Goal: Information Seeking & Learning: Learn about a topic

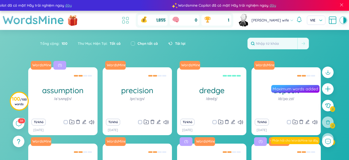
click at [129, 23] on icon at bounding box center [127, 23] width 2 height 2
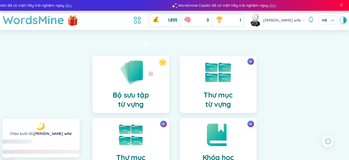
scroll to position [103, 0]
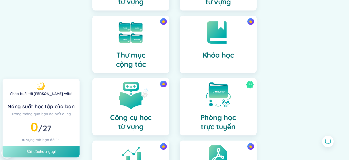
click at [142, 93] on img at bounding box center [131, 95] width 28 height 28
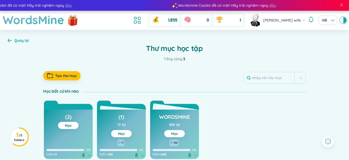
click at [175, 133] on link "Học" at bounding box center [174, 134] width 7 height 5
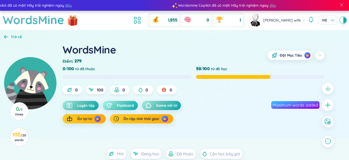
scroll to position [26, 0]
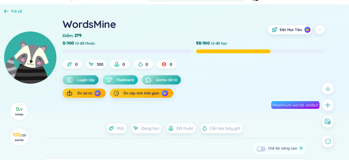
click at [123, 79] on span "Flashcard" at bounding box center [125, 80] width 17 height 5
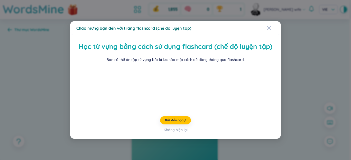
click at [299, 81] on div "Chào mừng bạn đến với trang flashcard (chế độ luyện tập) Học từ vựng bằng cách …" at bounding box center [175, 80] width 351 height 160
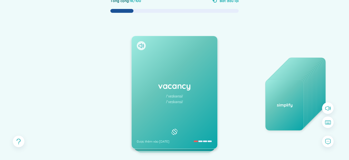
scroll to position [36, 0]
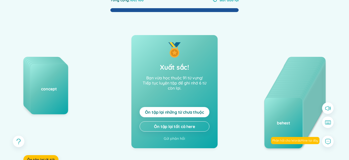
click at [198, 110] on span "Ôn tập lại những từ chưa thuộc" at bounding box center [174, 113] width 59 height 6
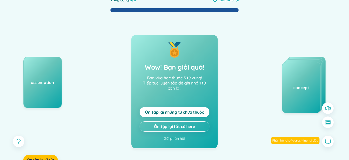
click at [198, 110] on span "Ôn tập lại những từ chưa thuộc" at bounding box center [174, 113] width 59 height 6
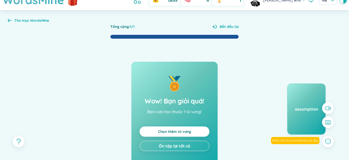
scroll to position [0, 0]
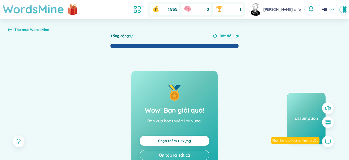
click at [48, 12] on h1 "WordsMine" at bounding box center [34, 9] width 62 height 18
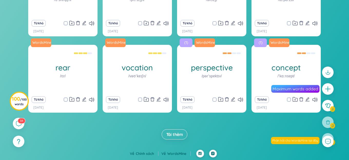
scroll to position [11, 0]
